Goal: Check status: Check status

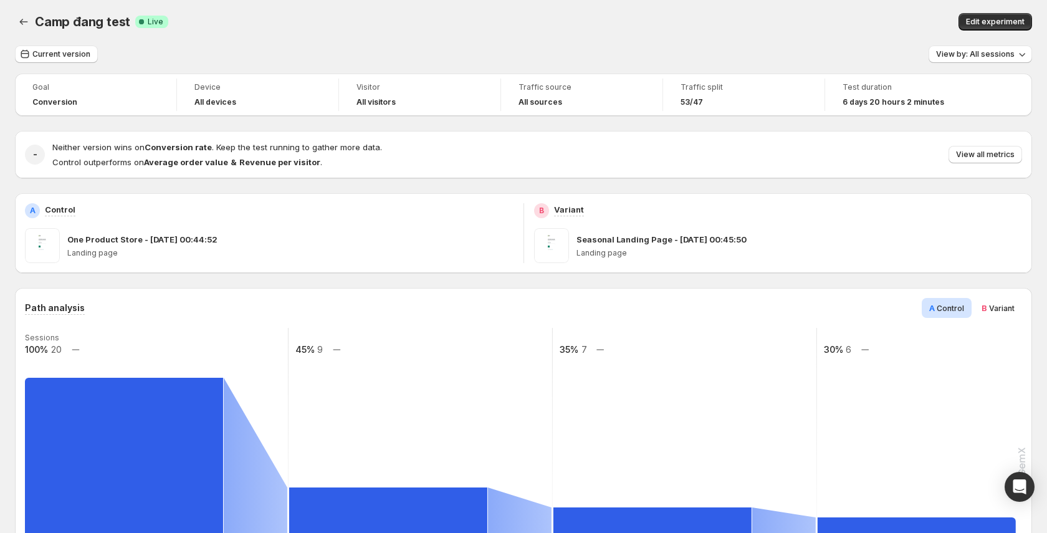
scroll to position [7, 0]
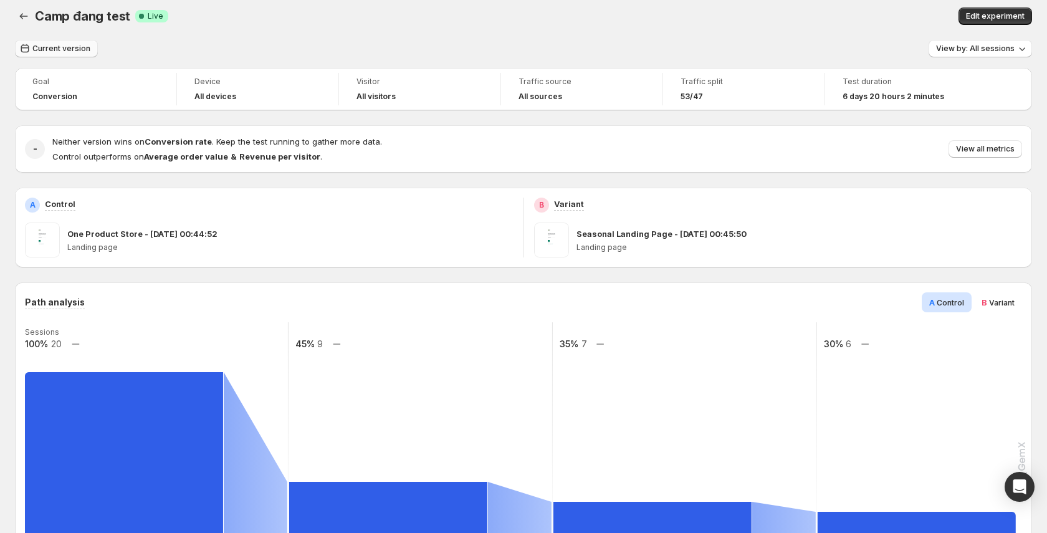
click at [80, 47] on span "Current version" at bounding box center [61, 49] width 58 height 10
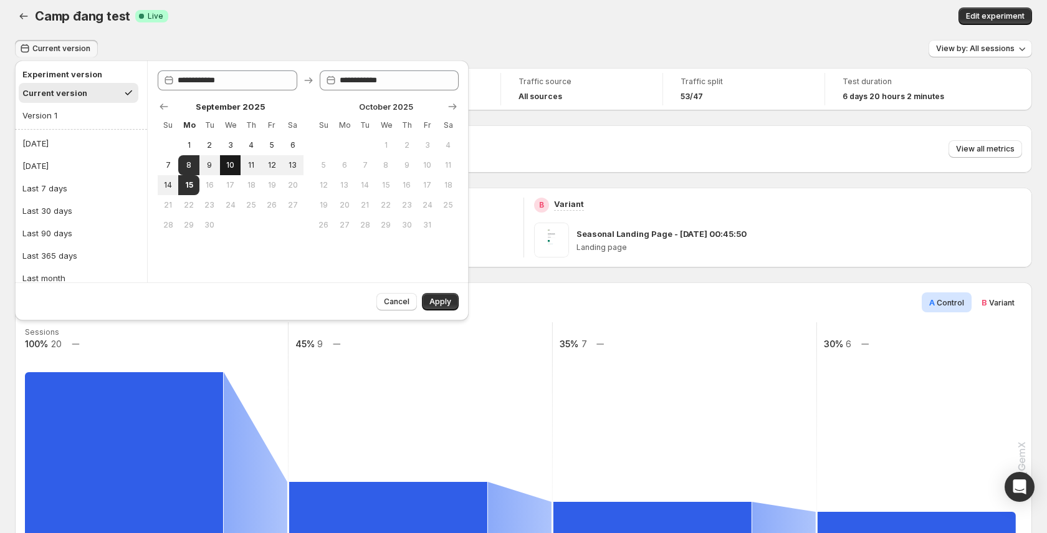
click at [234, 167] on span "10" at bounding box center [230, 165] width 11 height 10
type input "**********"
click at [440, 300] on span "Apply" at bounding box center [440, 302] width 22 height 10
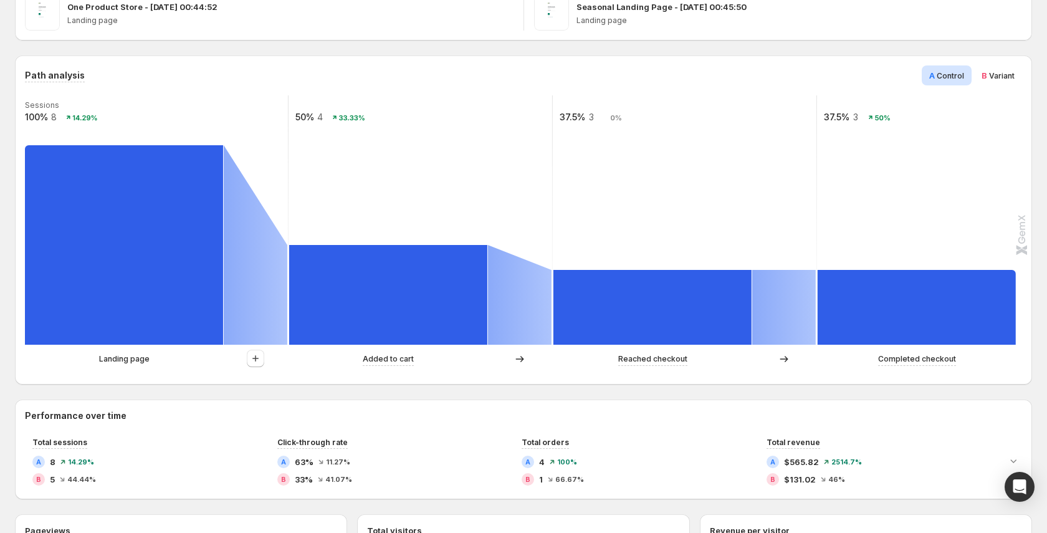
scroll to position [259, 0]
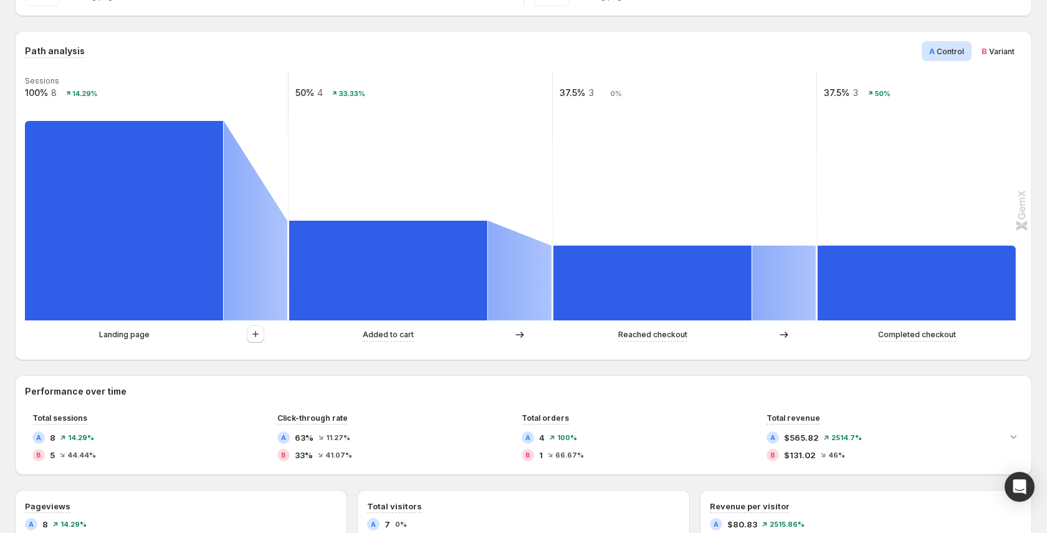
click at [245, 333] on div at bounding box center [256, 334] width 64 height 19
click at [252, 333] on icon "button" at bounding box center [255, 334] width 12 height 12
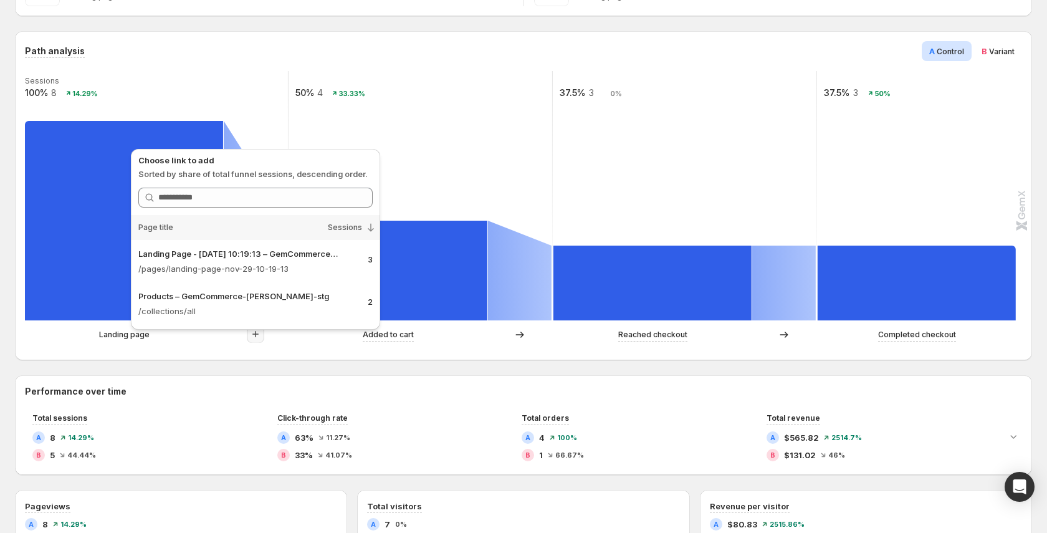
click at [276, 389] on h2 "Performance over time" at bounding box center [523, 391] width 997 height 12
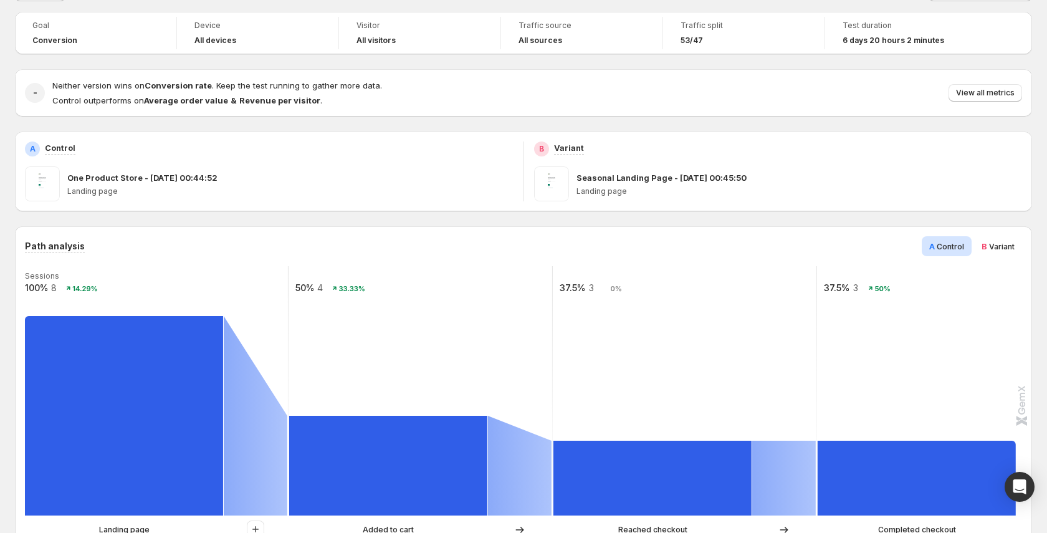
scroll to position [0, 0]
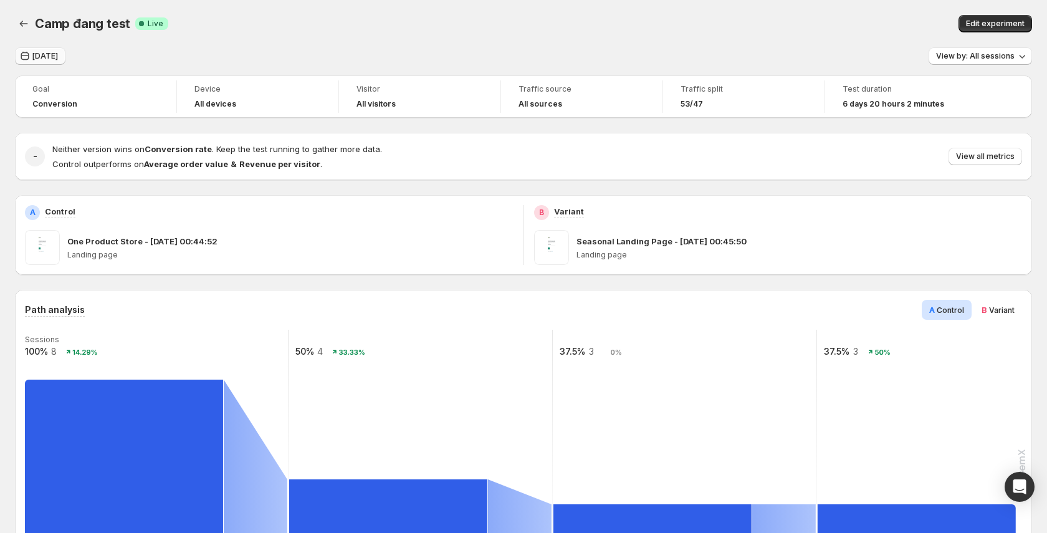
click at [58, 53] on span "Sep 10, 2025" at bounding box center [45, 56] width 26 height 10
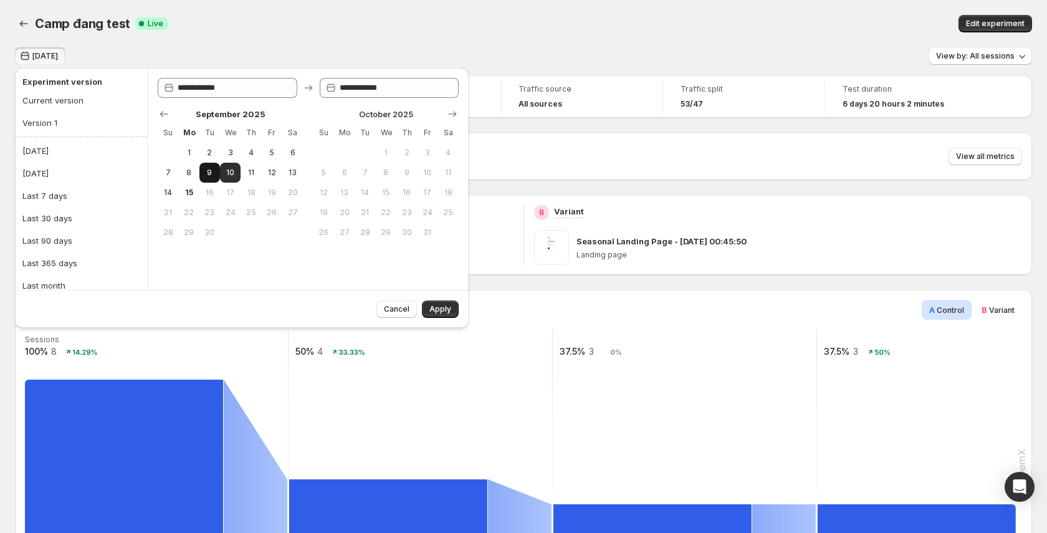
click at [207, 176] on span "9" at bounding box center [209, 173] width 11 height 10
type input "**********"
click at [448, 311] on span "Apply" at bounding box center [440, 309] width 22 height 10
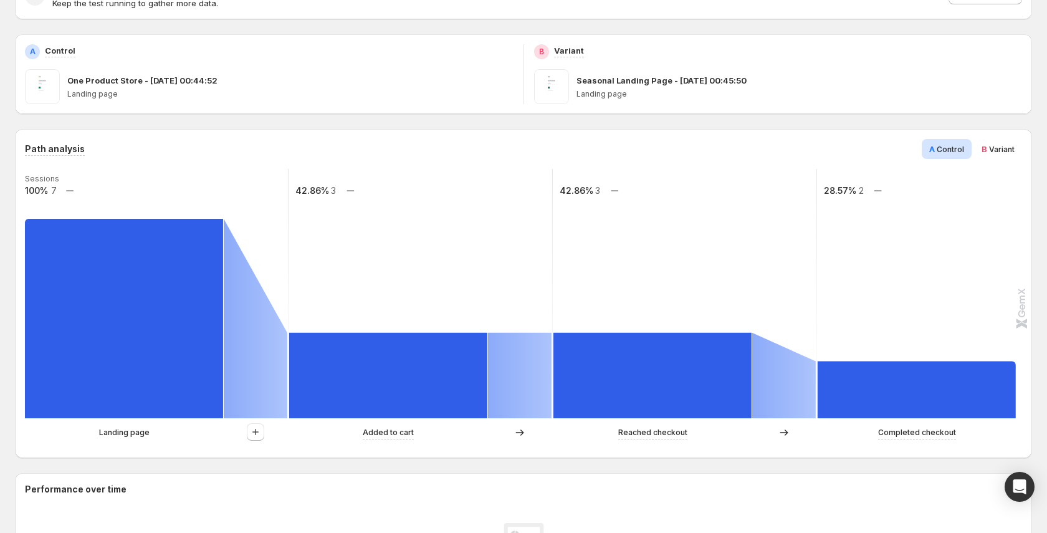
scroll to position [251, 0]
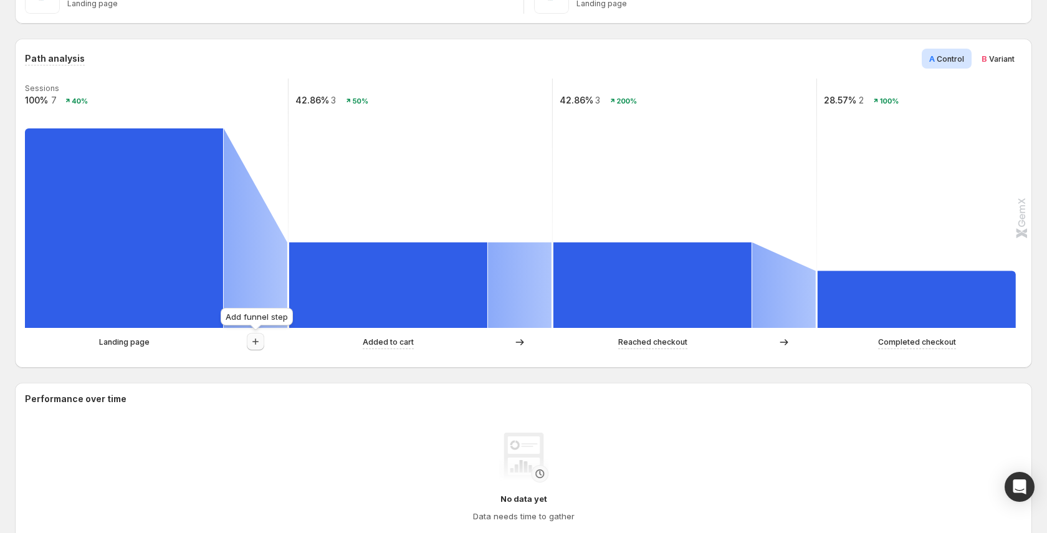
click at [260, 343] on icon "button" at bounding box center [255, 341] width 12 height 12
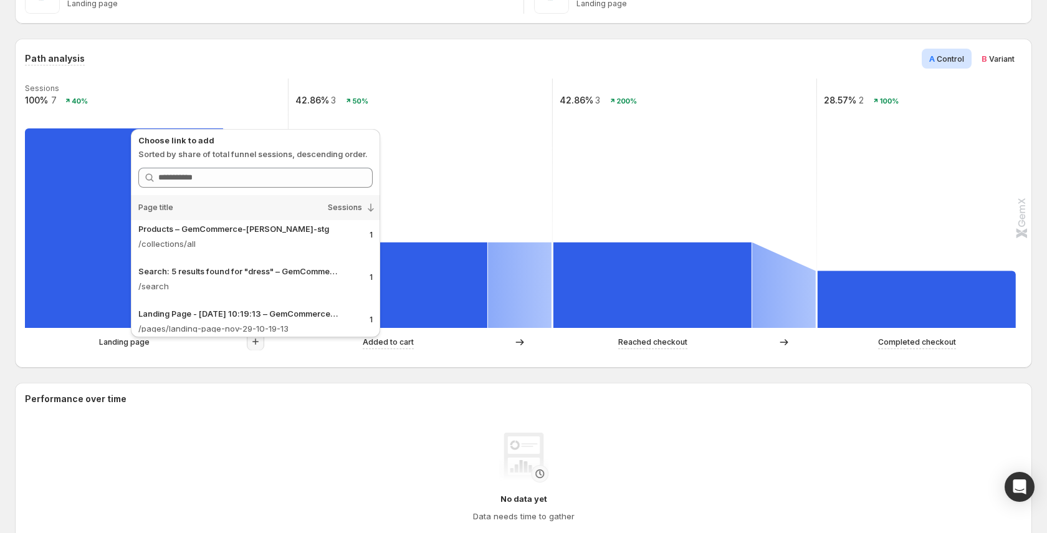
scroll to position [100, 0]
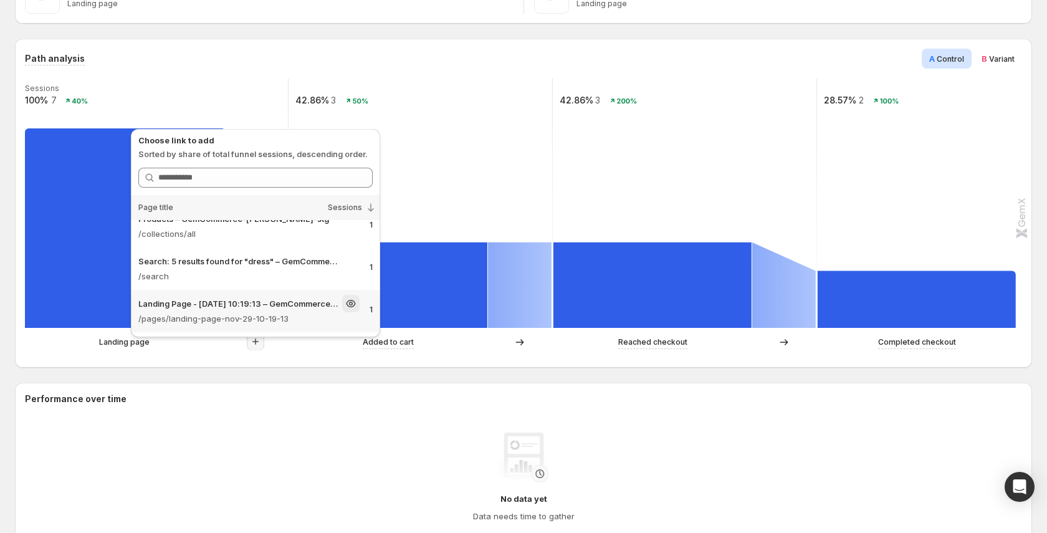
click at [248, 310] on div "Landing Page - Nov 29, 10:19:13 – GemCommerce-sandy-stg" at bounding box center [248, 303] width 221 height 17
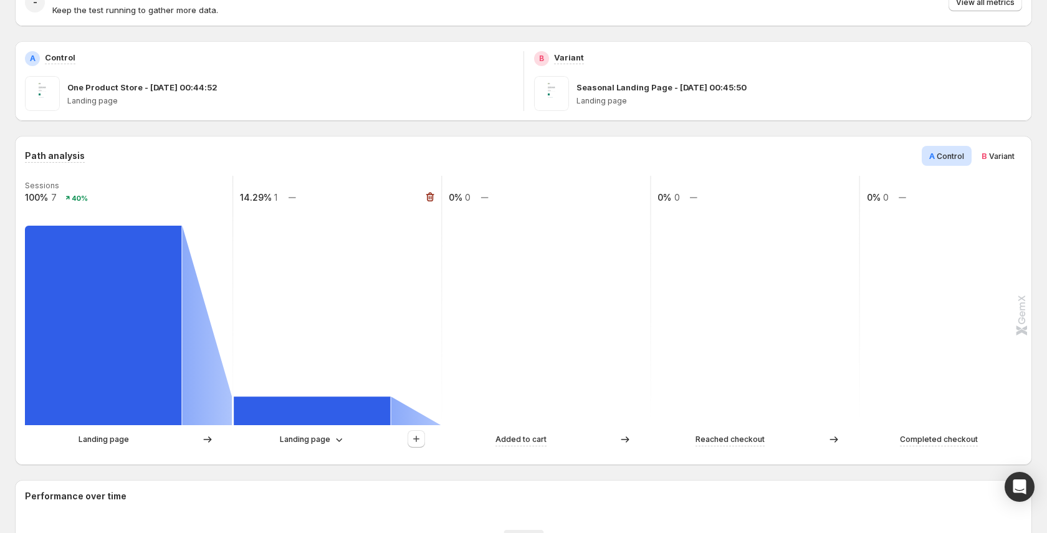
scroll to position [0, 0]
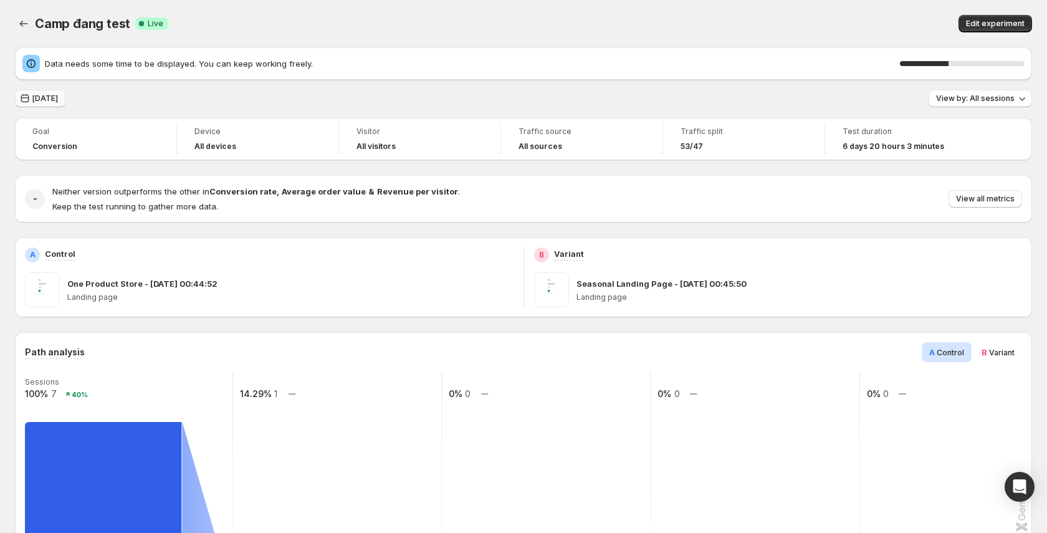
click at [58, 95] on span "Sep 09, 2025" at bounding box center [45, 98] width 26 height 10
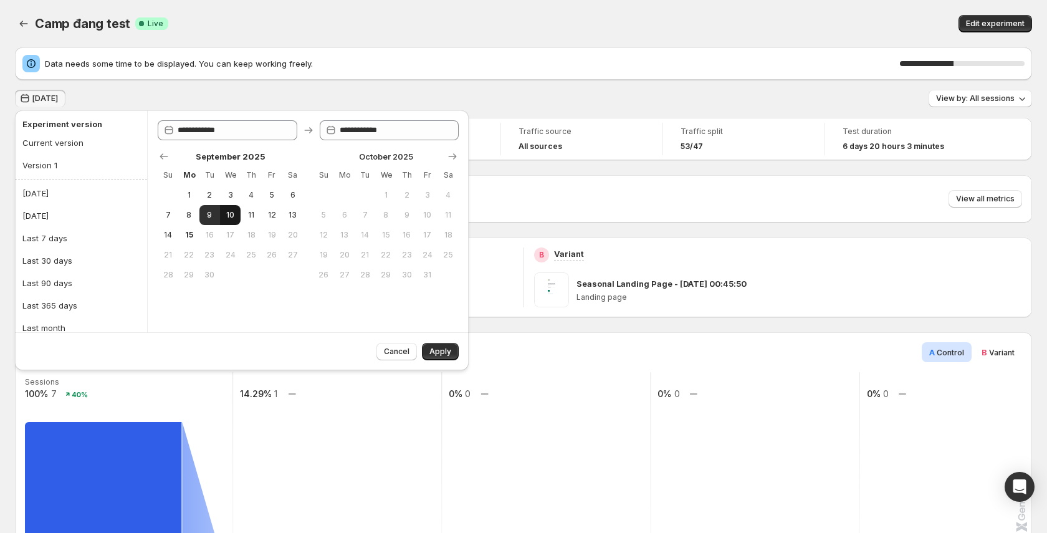
click at [223, 212] on button "10" at bounding box center [230, 215] width 21 height 20
type input "**********"
click at [223, 212] on button "10" at bounding box center [230, 215] width 21 height 20
type input "**********"
click at [435, 357] on button "Apply" at bounding box center [440, 351] width 37 height 17
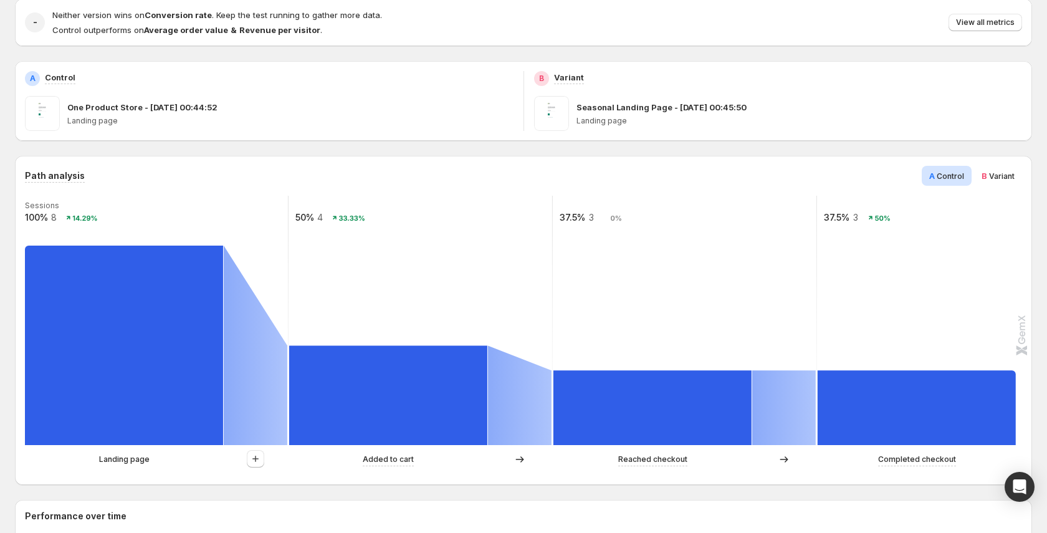
scroll to position [186, 0]
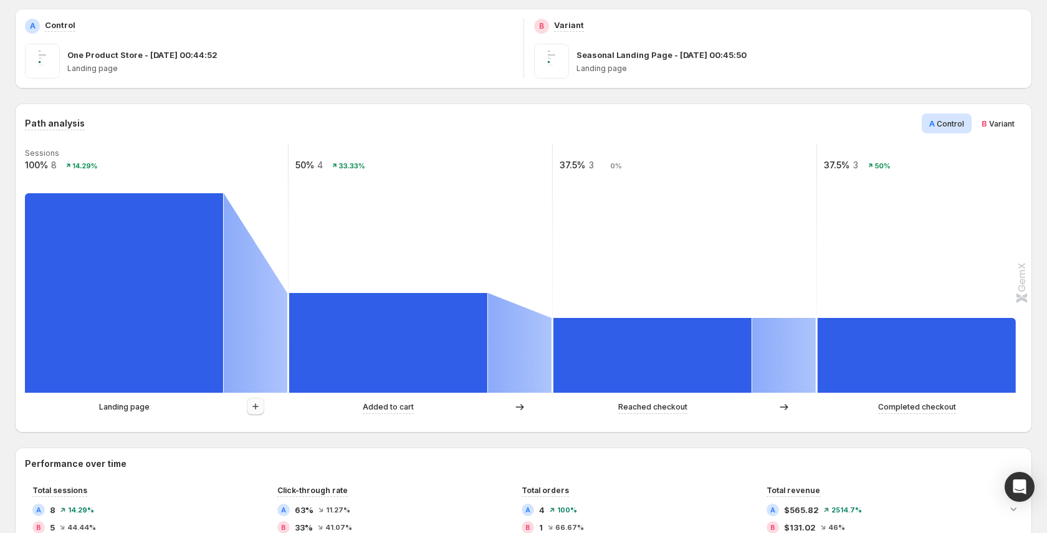
click at [261, 402] on icon "button" at bounding box center [255, 406] width 12 height 12
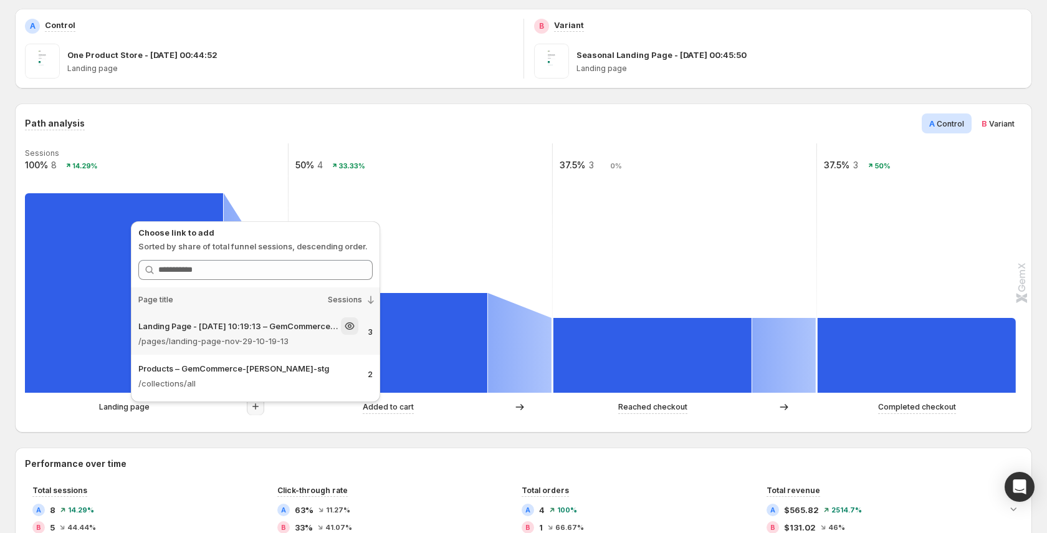
click at [262, 340] on p "/pages/landing-page-nov-29-10-19-13" at bounding box center [248, 341] width 220 height 12
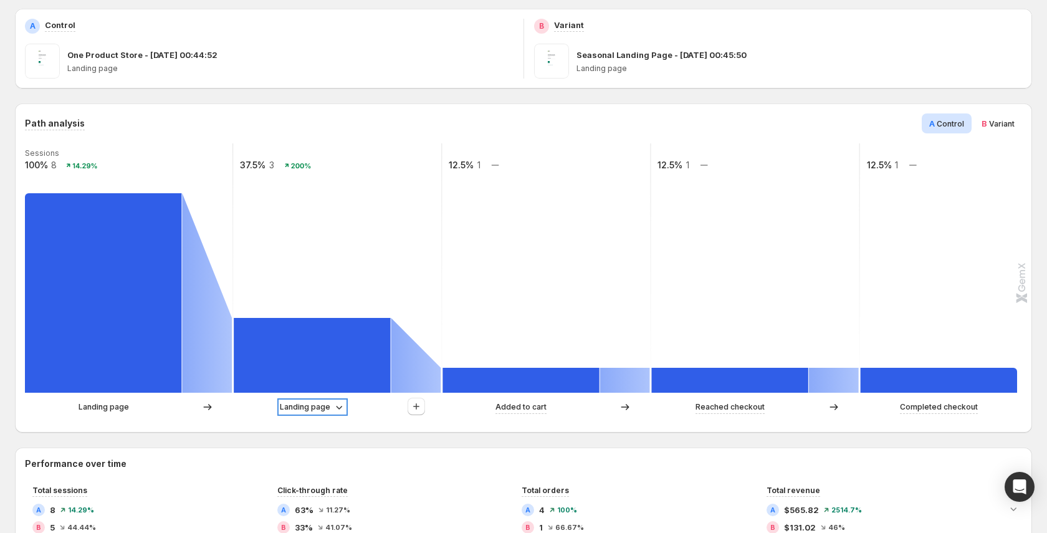
click at [318, 410] on p "Landing page" at bounding box center [305, 407] width 50 height 12
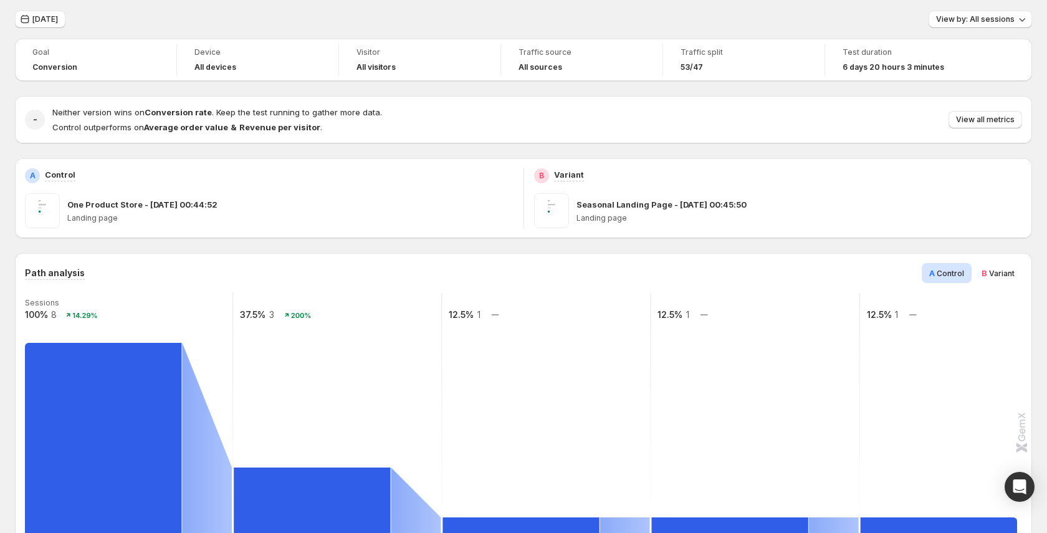
scroll to position [32, 0]
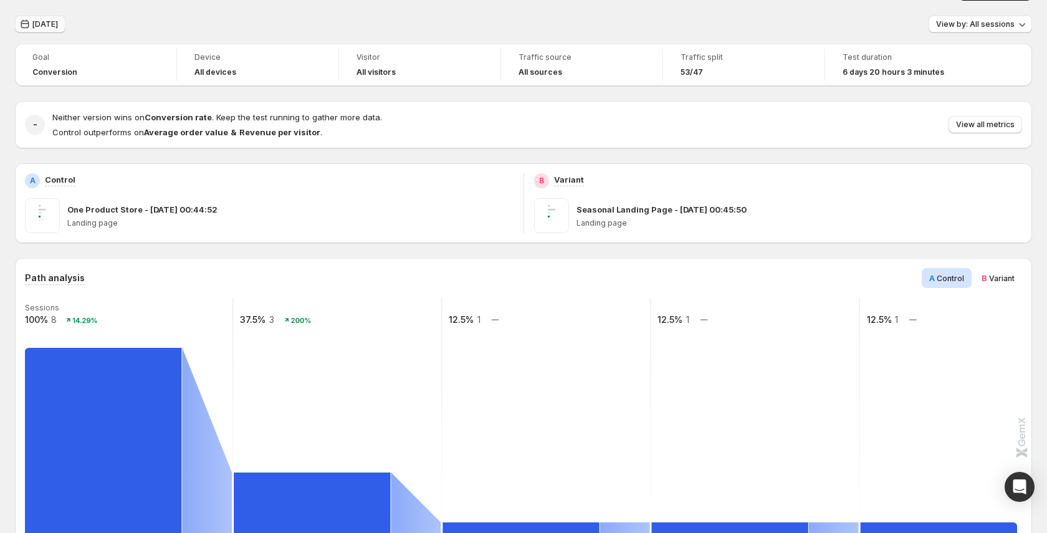
click at [52, 24] on span "Sep 10, 2025" at bounding box center [45, 24] width 26 height 10
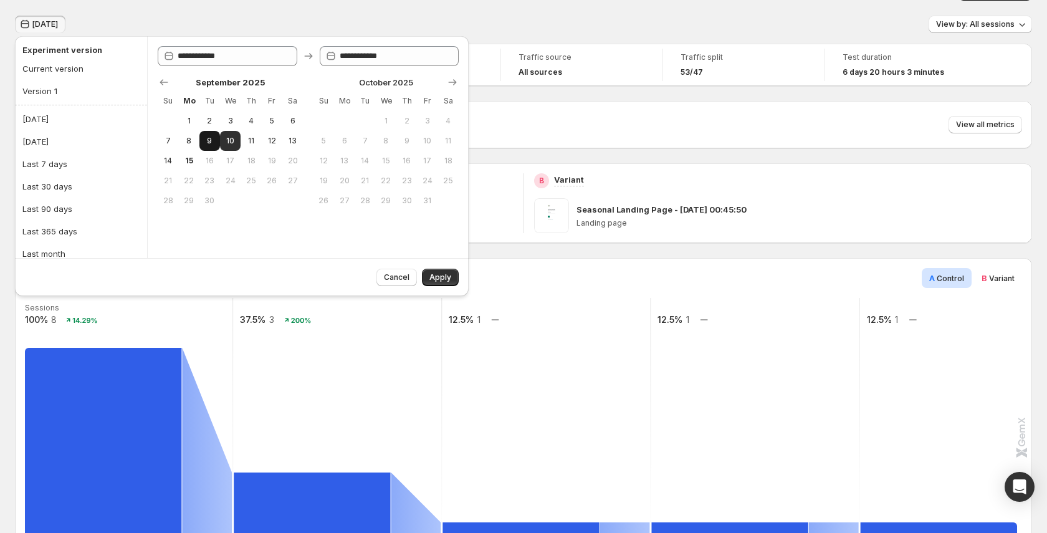
click at [200, 137] on button "9" at bounding box center [209, 141] width 21 height 20
type input "**********"
click at [428, 272] on button "Apply" at bounding box center [440, 276] width 37 height 17
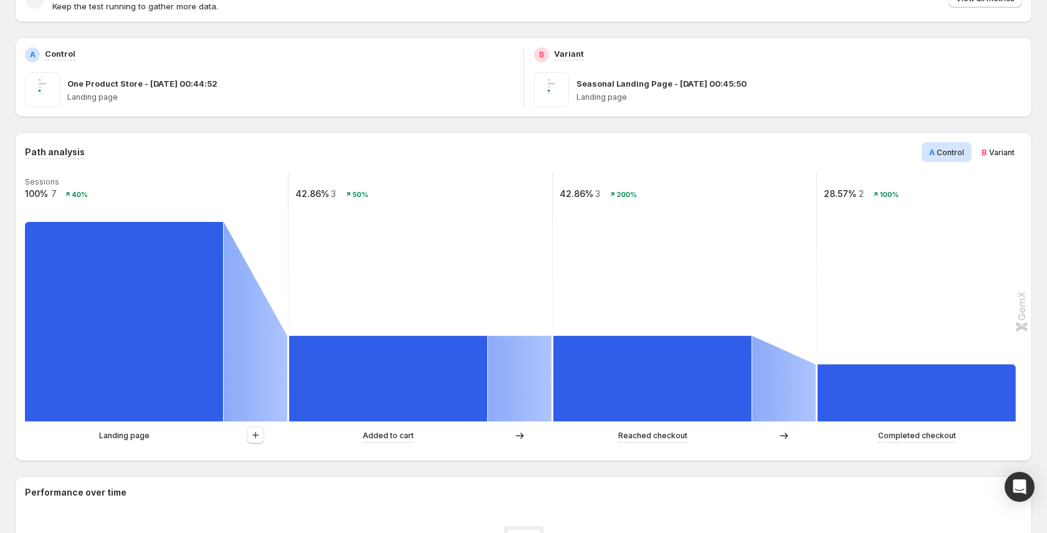
scroll to position [243, 0]
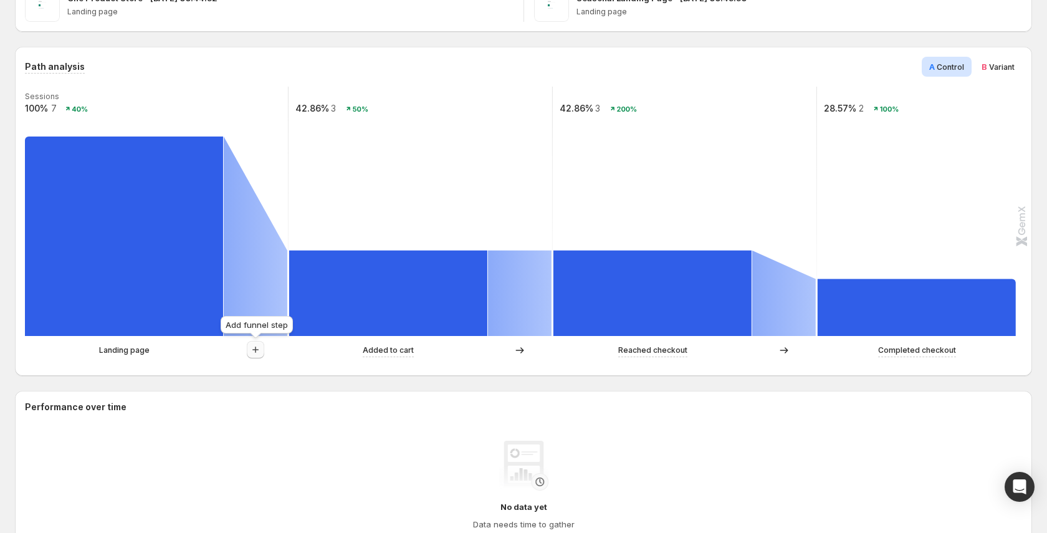
click at [247, 348] on button "button" at bounding box center [255, 349] width 17 height 17
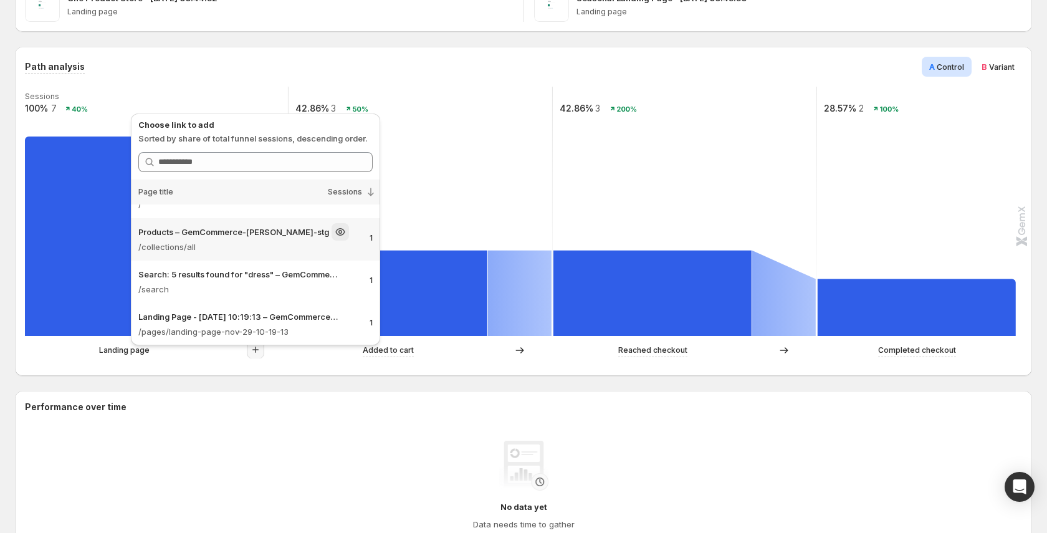
scroll to position [76, 0]
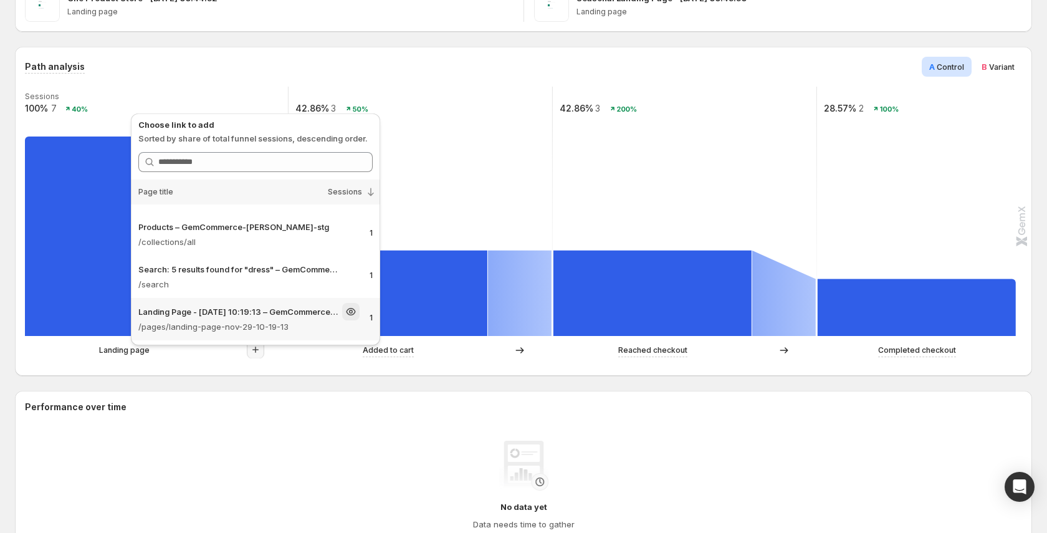
click at [278, 315] on p "Landing Page - Nov 29, 10:19:13 – GemCommerce-sandy-stg" at bounding box center [238, 311] width 201 height 12
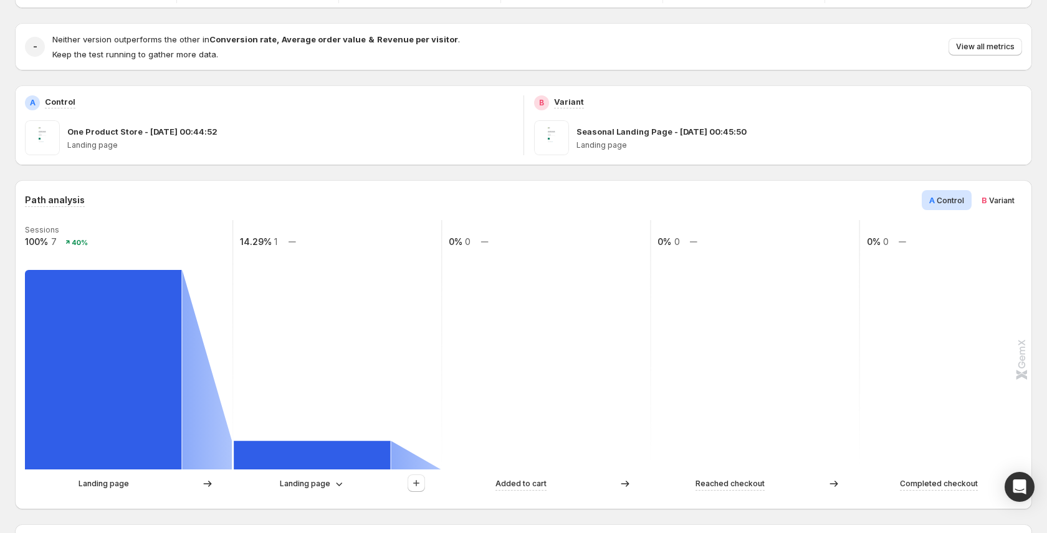
scroll to position [23, 0]
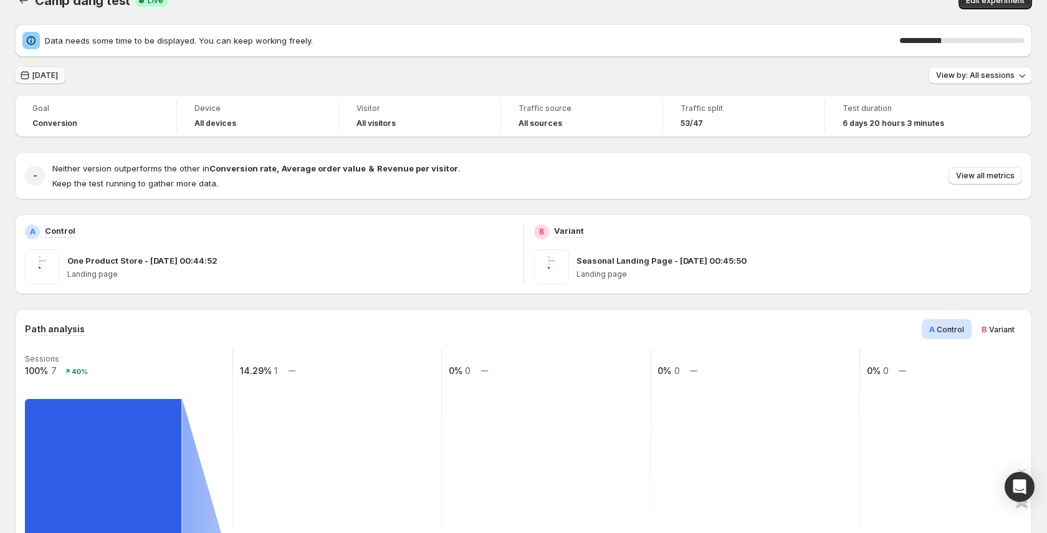
click at [54, 74] on span "Sep 09, 2025" at bounding box center [45, 75] width 26 height 10
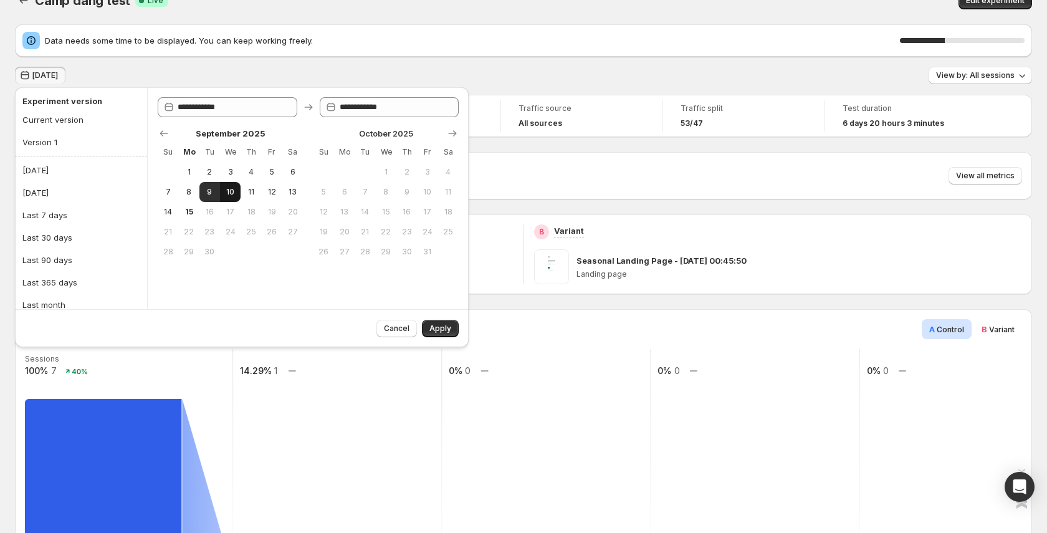
click at [233, 194] on span "10" at bounding box center [230, 192] width 11 height 10
type input "**********"
click at [233, 194] on span "10" at bounding box center [230, 192] width 11 height 10
type input "**********"
click at [453, 323] on button "Apply" at bounding box center [440, 328] width 37 height 17
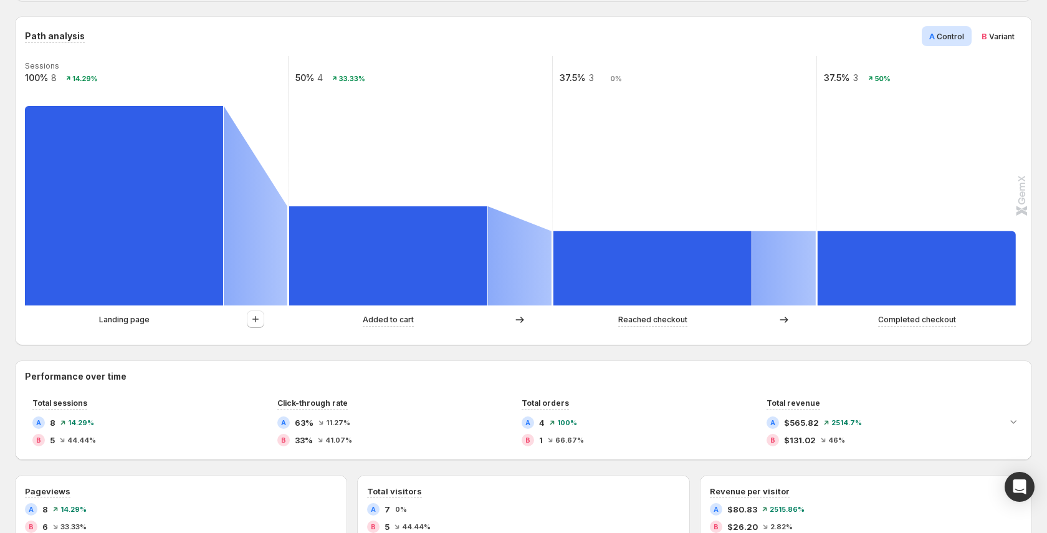
scroll to position [386, 0]
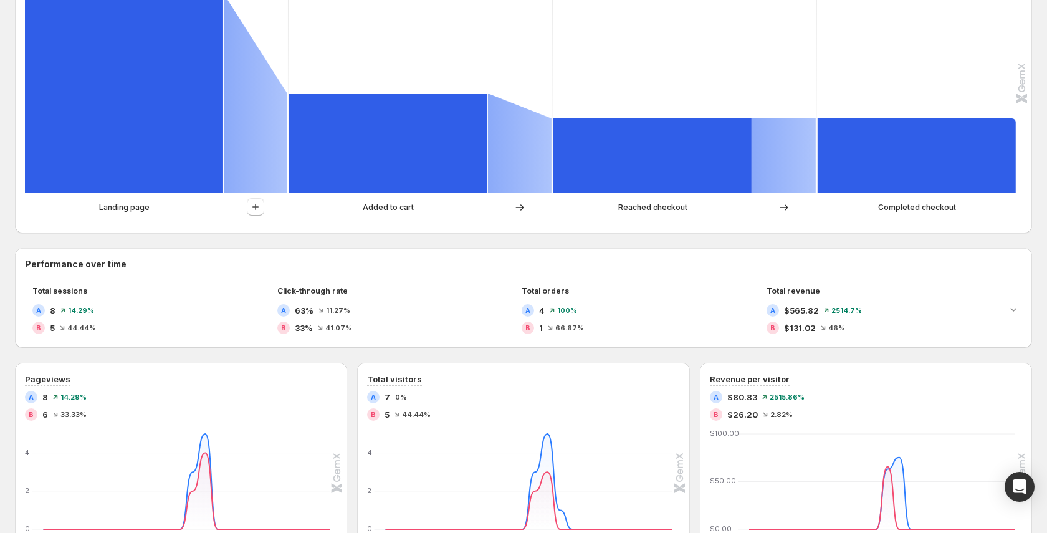
click at [264, 211] on div at bounding box center [256, 207] width 64 height 19
click at [252, 209] on icon "button" at bounding box center [255, 207] width 12 height 12
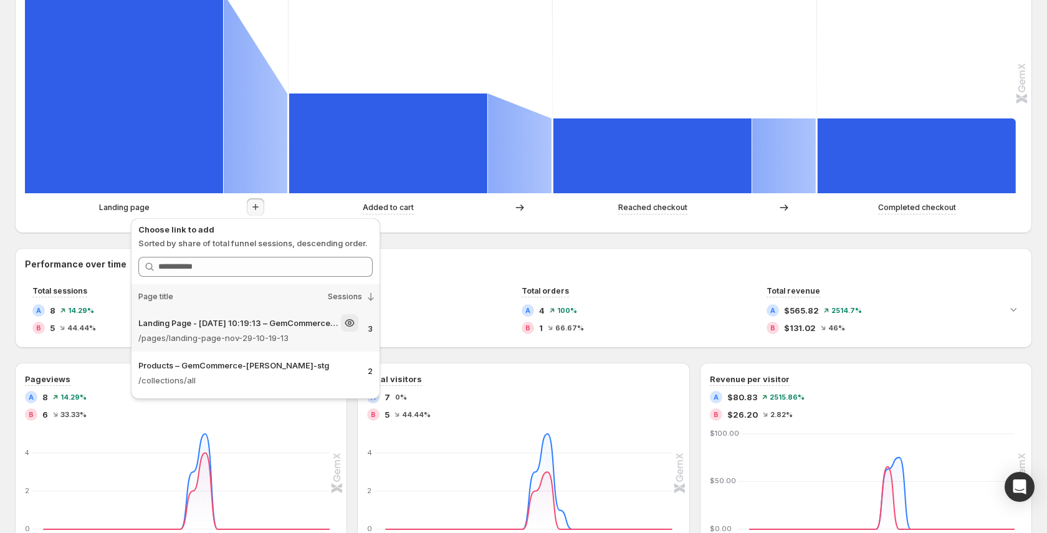
click at [300, 336] on p "/pages/landing-page-nov-29-10-19-13" at bounding box center [248, 337] width 220 height 12
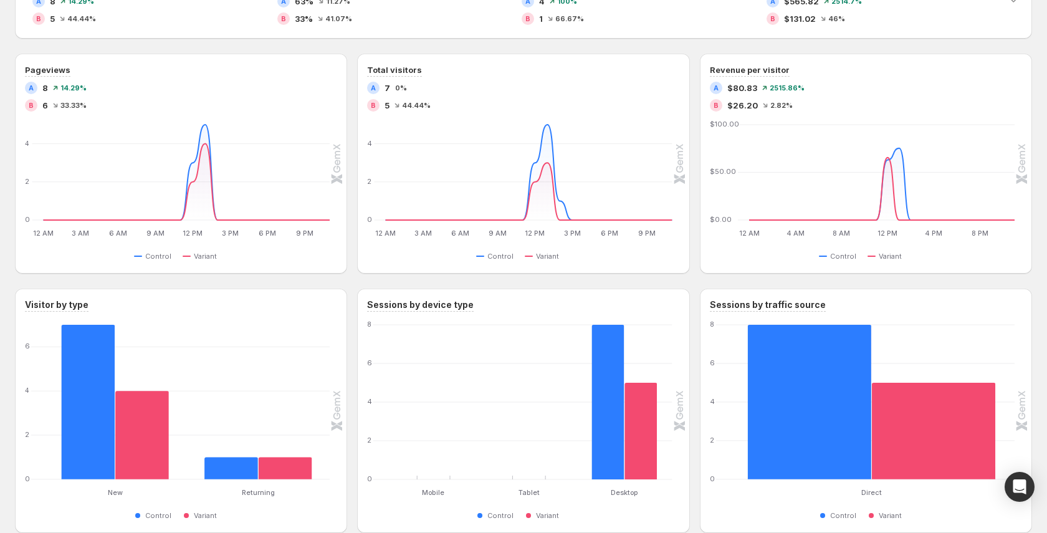
scroll to position [703, 0]
